Goal: Task Accomplishment & Management: Use online tool/utility

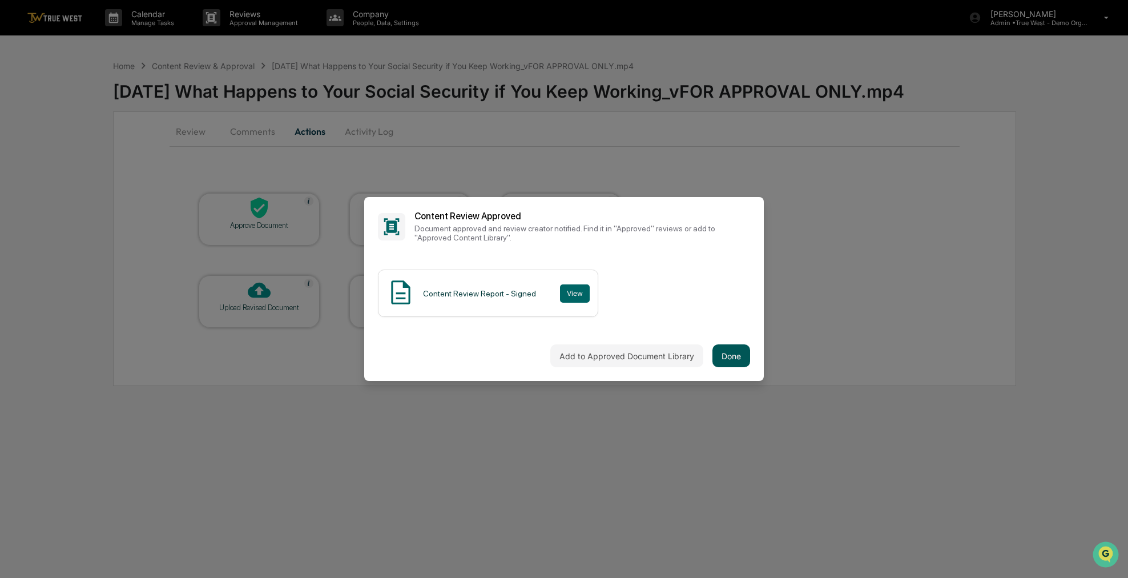
click at [741, 351] on button "Done" at bounding box center [731, 355] width 38 height 23
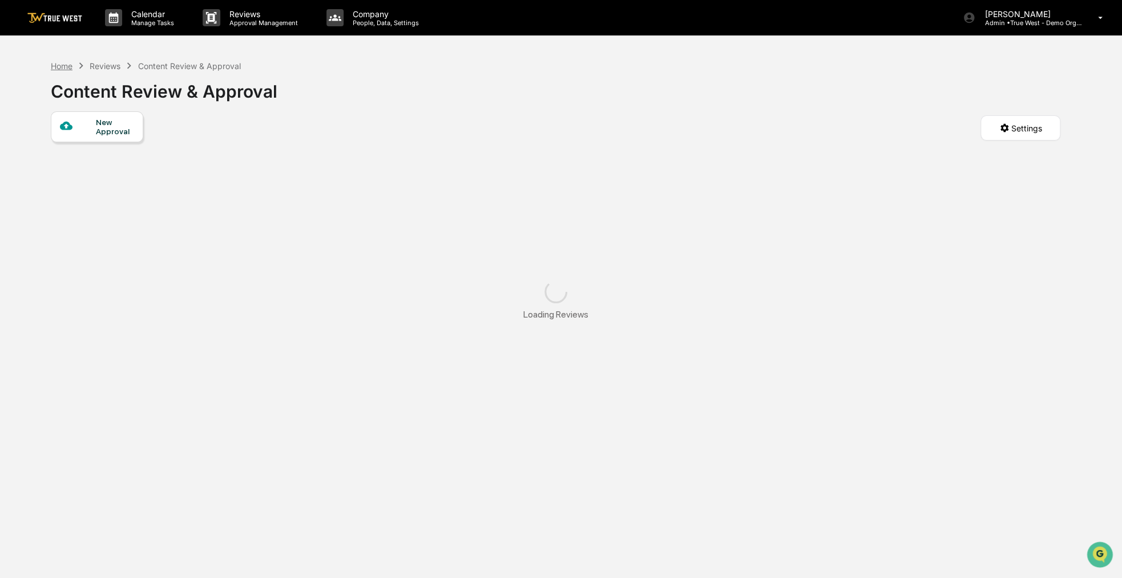
click at [67, 65] on div "Home" at bounding box center [62, 66] width 22 height 10
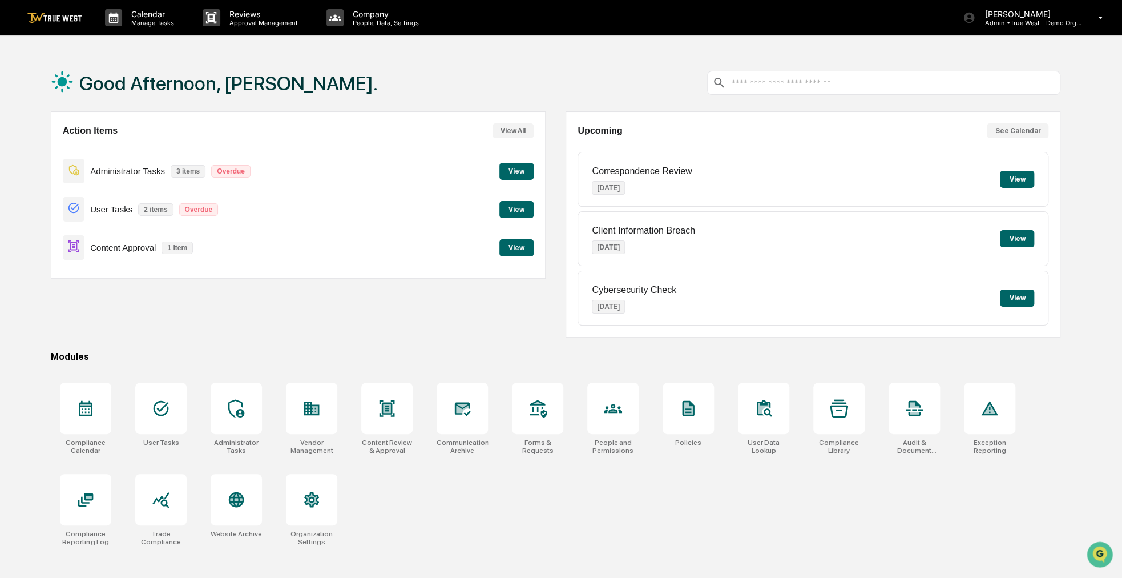
click at [512, 245] on button "View" at bounding box center [516, 247] width 34 height 17
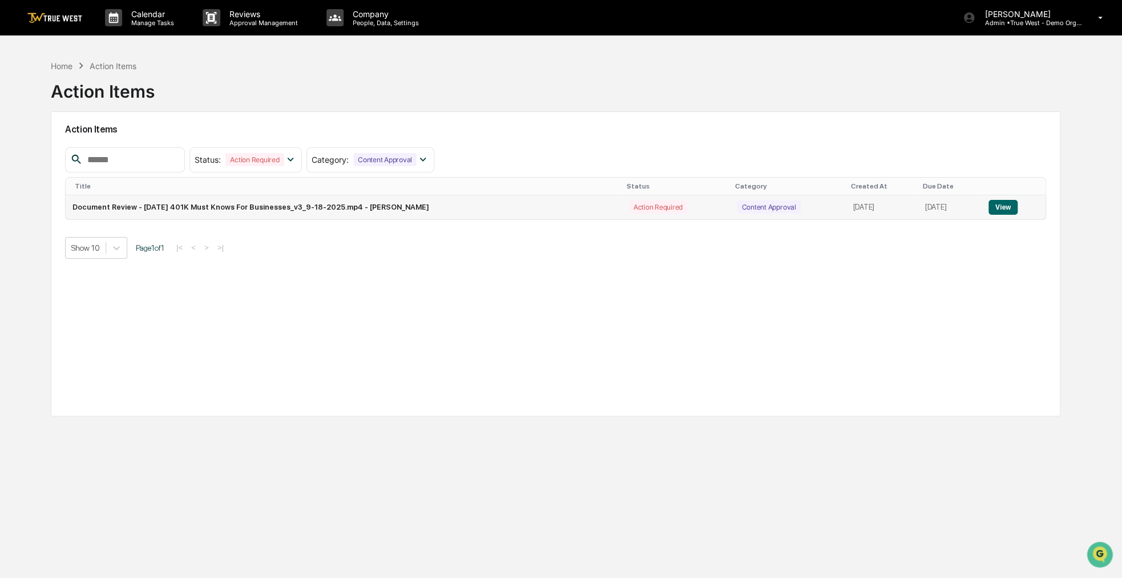
click at [1003, 211] on button "View" at bounding box center [1003, 207] width 29 height 15
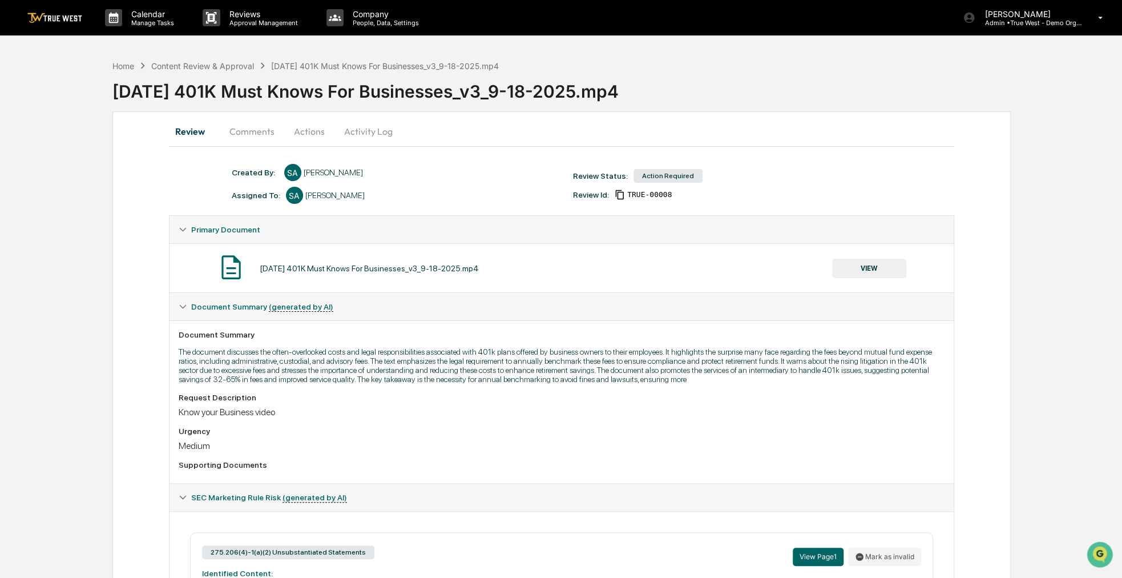
click at [301, 135] on button "Actions" at bounding box center [309, 131] width 51 height 27
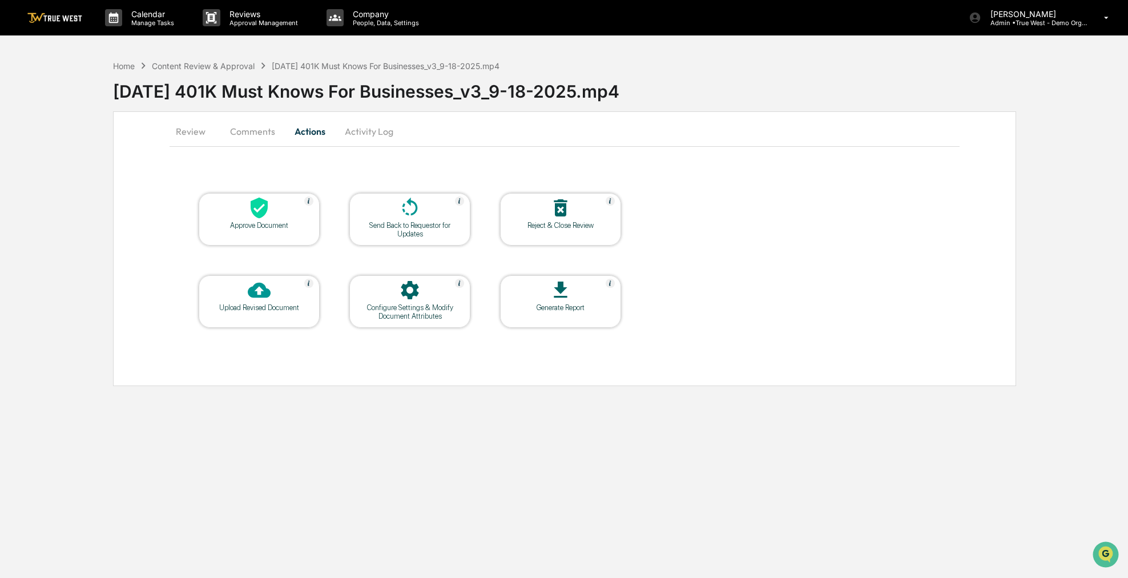
click at [529, 221] on div "Reject & Close Review" at bounding box center [560, 225] width 103 height 9
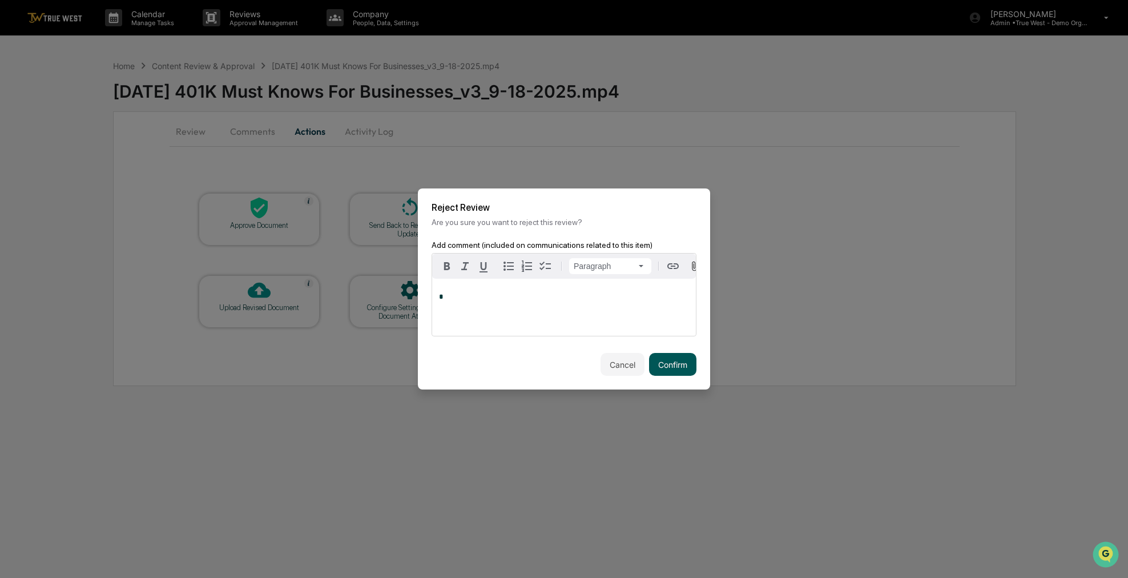
click at [667, 366] on button "Confirm" at bounding box center [672, 364] width 47 height 23
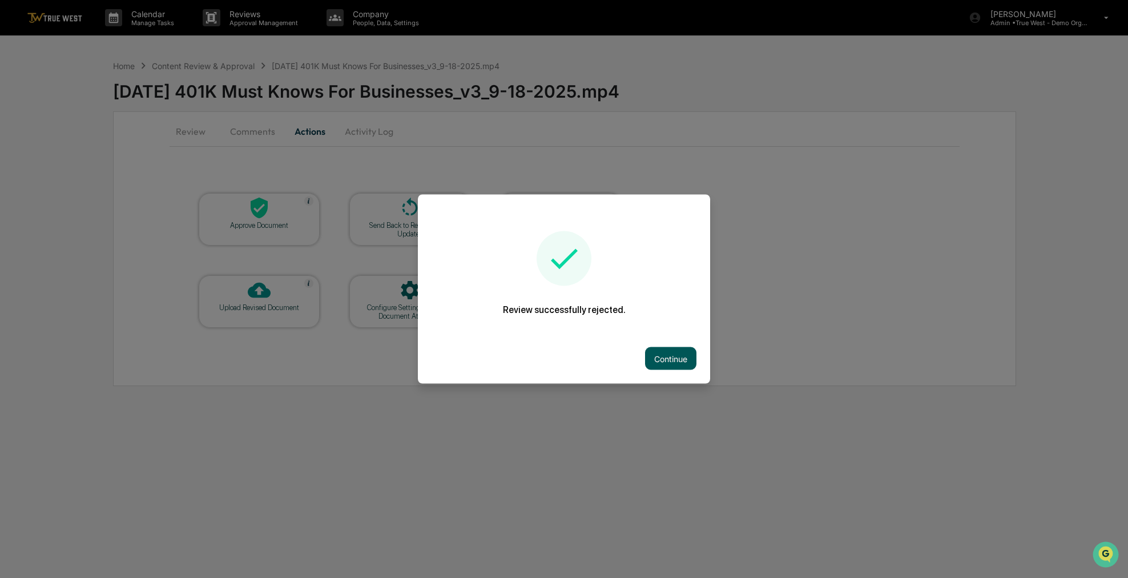
click at [693, 353] on button "Continue" at bounding box center [670, 358] width 51 height 23
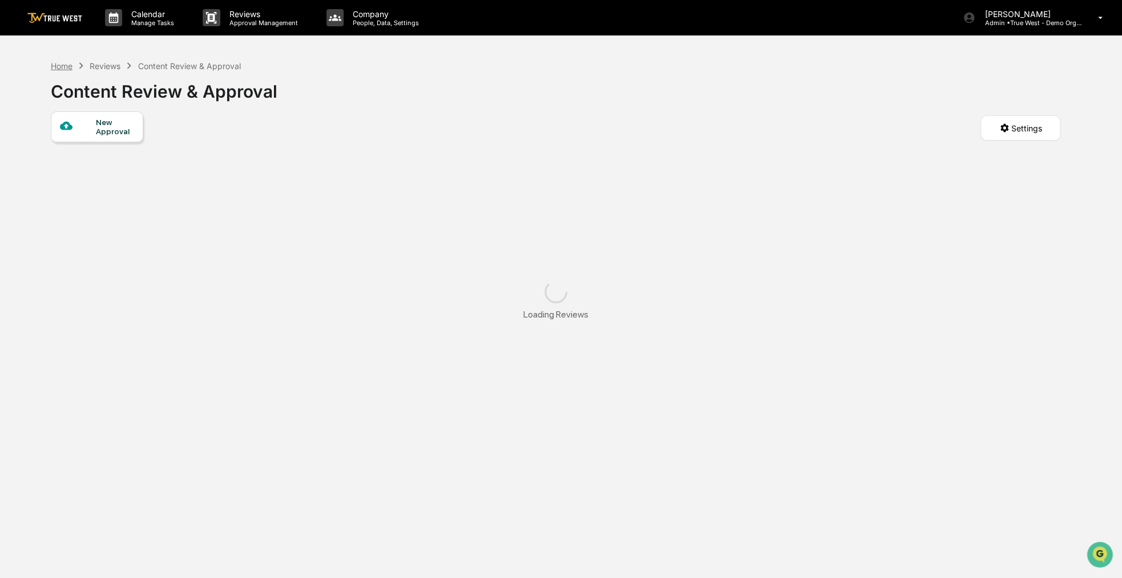
click at [64, 63] on div "Home" at bounding box center [62, 66] width 22 height 10
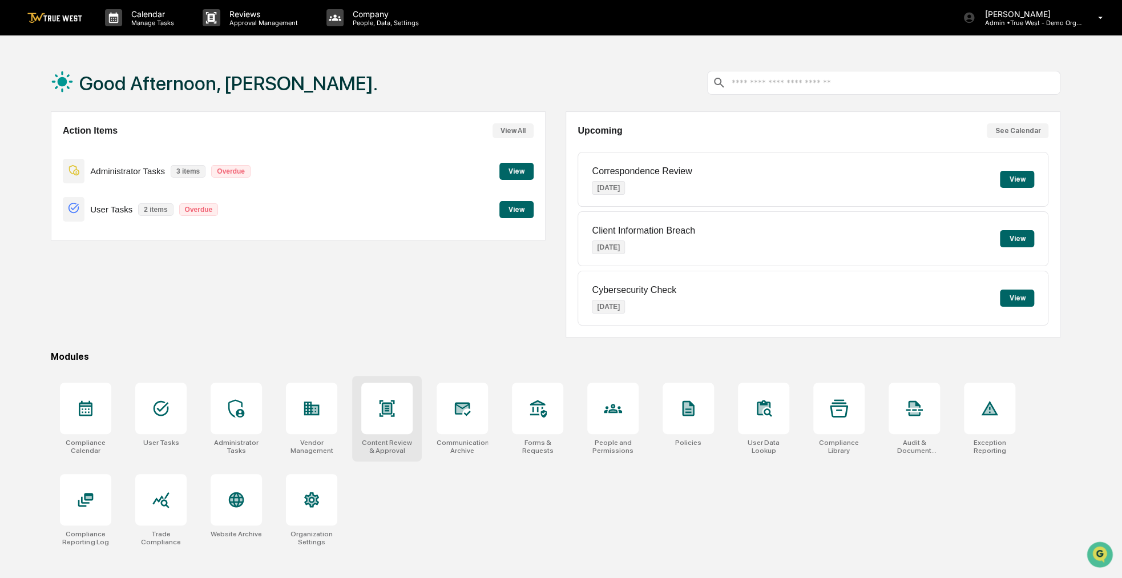
click at [390, 413] on icon at bounding box center [387, 408] width 18 height 18
